Goal: Task Accomplishment & Management: Manage account settings

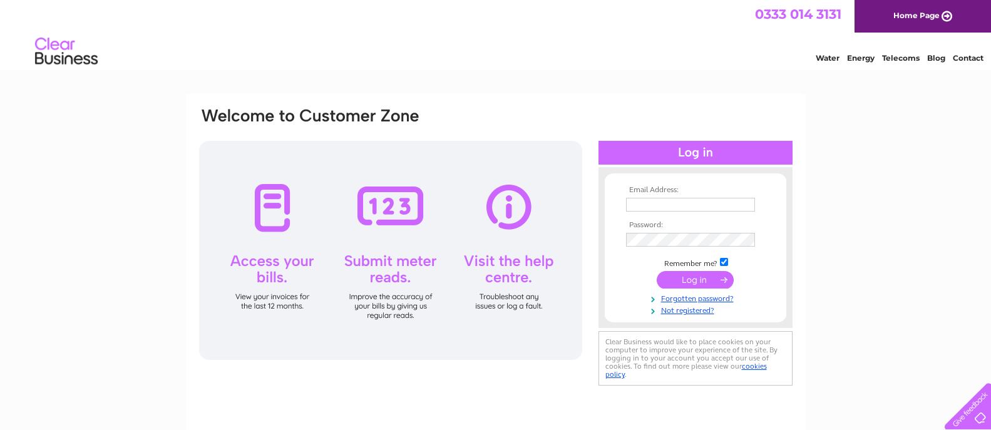
click at [663, 203] on input "text" at bounding box center [690, 205] width 129 height 14
type input "business@isa.aberdeen.sch.uk"
click at [657, 272] on input "submit" at bounding box center [695, 281] width 77 height 18
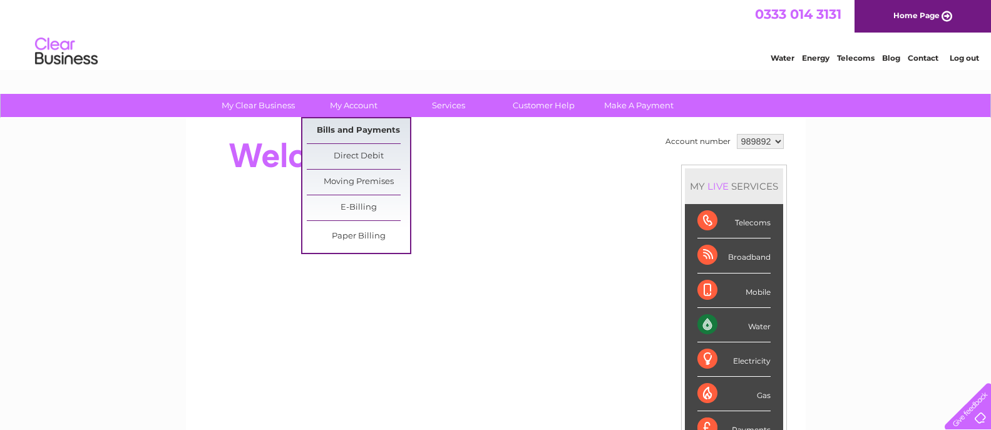
click at [363, 130] on link "Bills and Payments" at bounding box center [358, 130] width 103 height 25
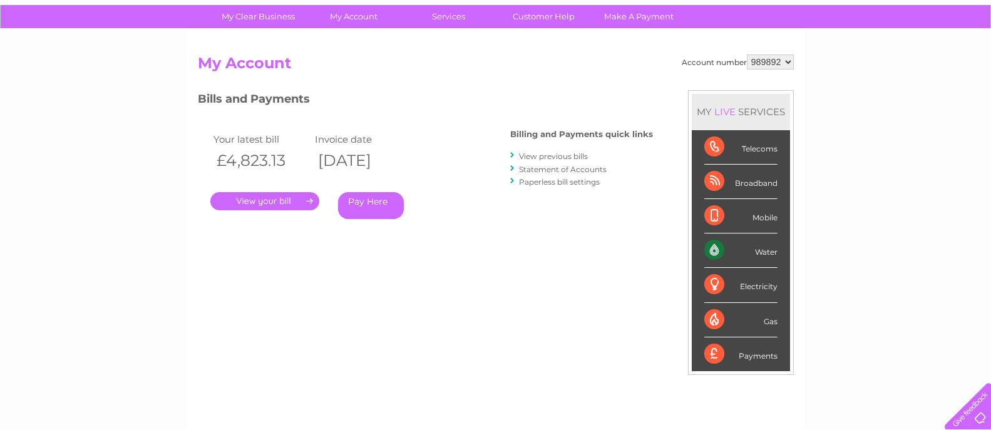
scroll to position [188, 0]
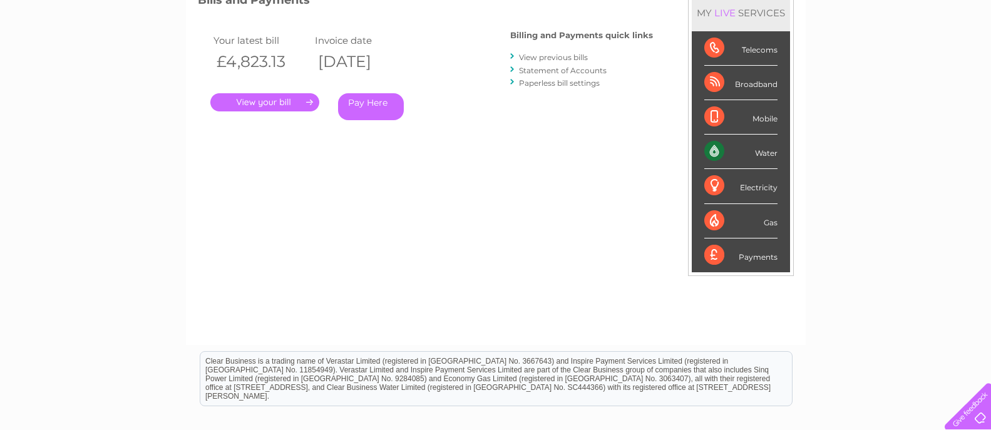
click at [253, 108] on link "." at bounding box center [264, 102] width 109 height 18
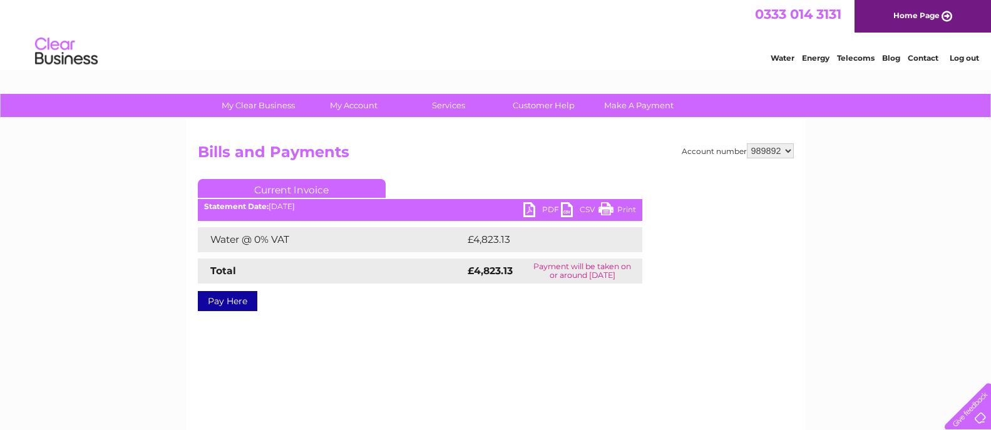
click at [547, 203] on link "PDF" at bounding box center [542, 211] width 38 height 18
